Goal: Transaction & Acquisition: Book appointment/travel/reservation

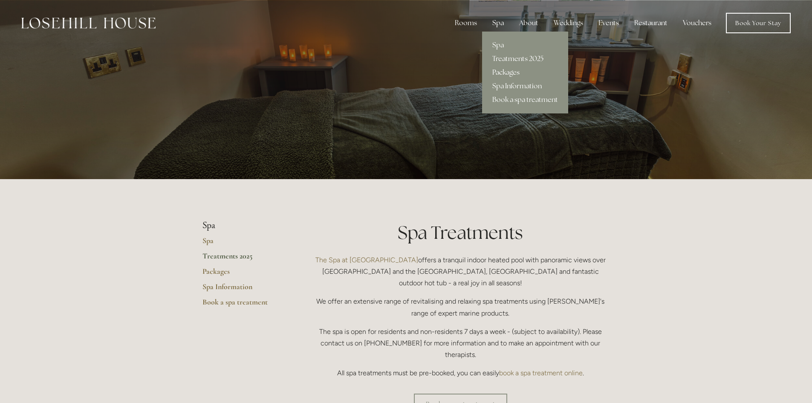
click at [513, 69] on link "Packages" at bounding box center [525, 73] width 86 height 14
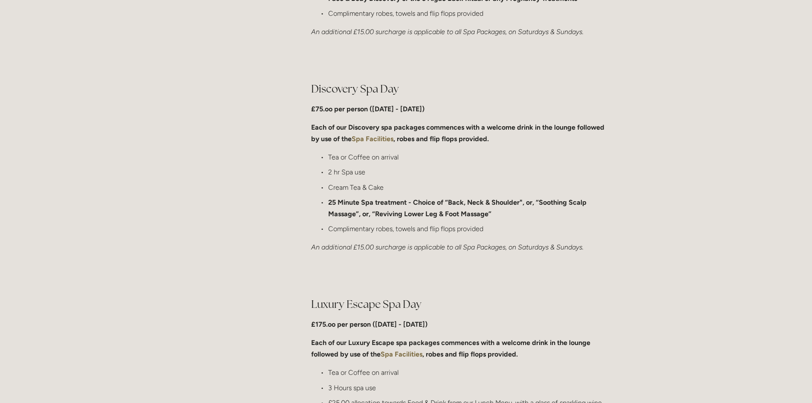
scroll to position [640, 0]
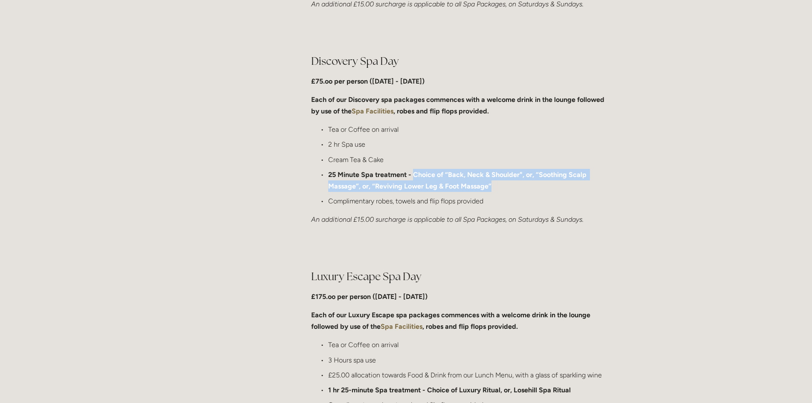
drag, startPoint x: 412, startPoint y: 173, endPoint x: 492, endPoint y: 188, distance: 81.1
click at [492, 188] on p "25 Minute Spa treatment - Choice of “Back, Neck & Shoulder", or, “Soothing Scal…" at bounding box center [469, 180] width 282 height 23
copy strong "Choice of “Back, Neck & Shoulder", or, “Soothing Scalp Massage”, or, “Reviving …"
